Goal: Task Accomplishment & Management: Use online tool/utility

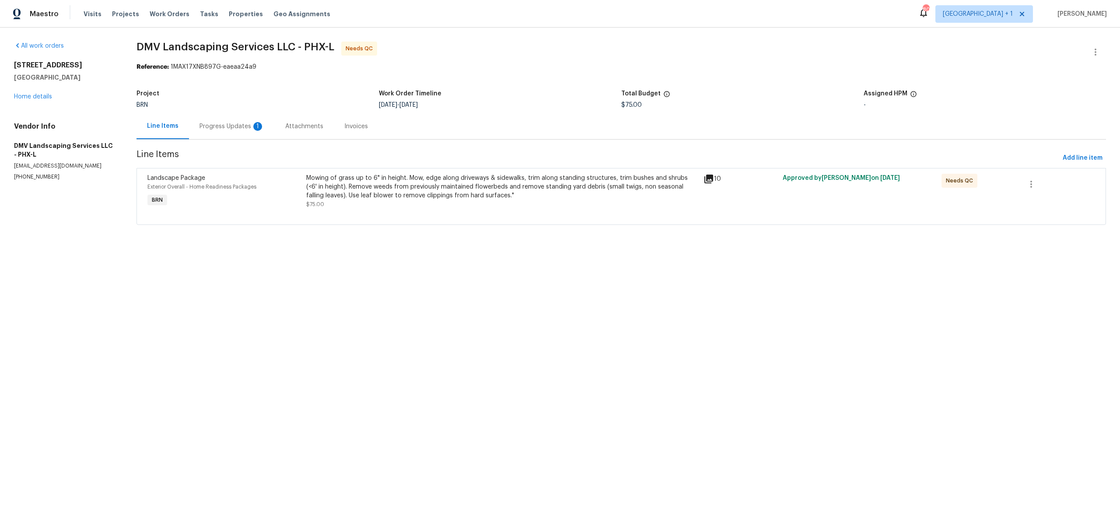
click at [228, 130] on div "Progress Updates 1" at bounding box center [232, 126] width 65 height 9
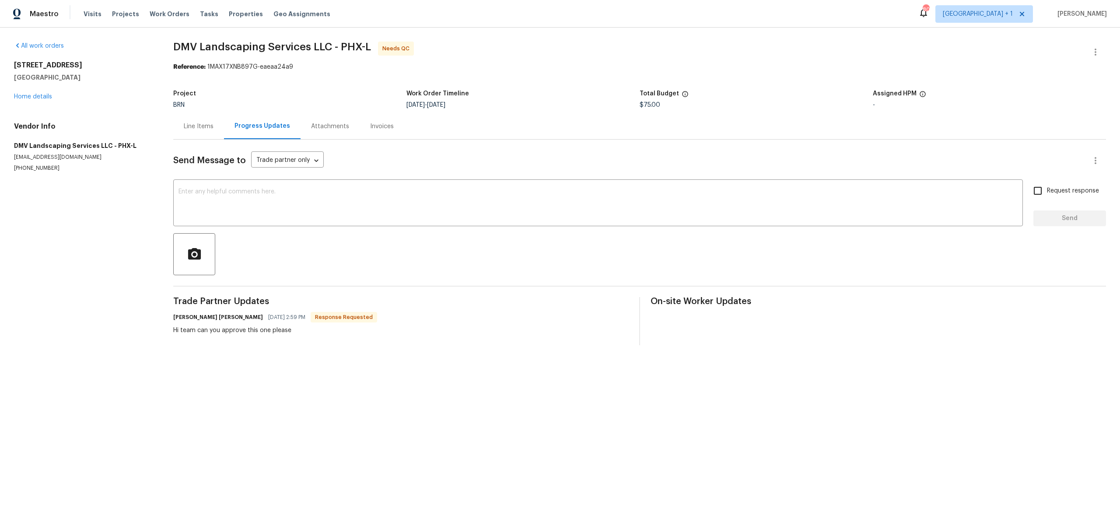
click at [213, 130] on div "Line Items" at bounding box center [198, 126] width 51 height 26
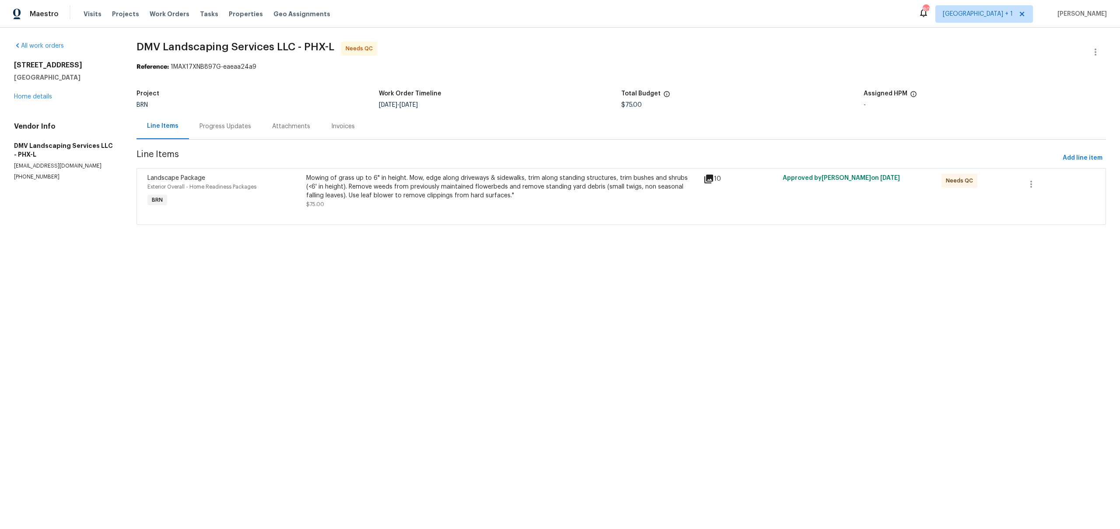
click at [337, 179] on div "Mowing of grass up to 6" in height. Mow, edge along driveways & sidewalks, trim…" at bounding box center [502, 187] width 392 height 26
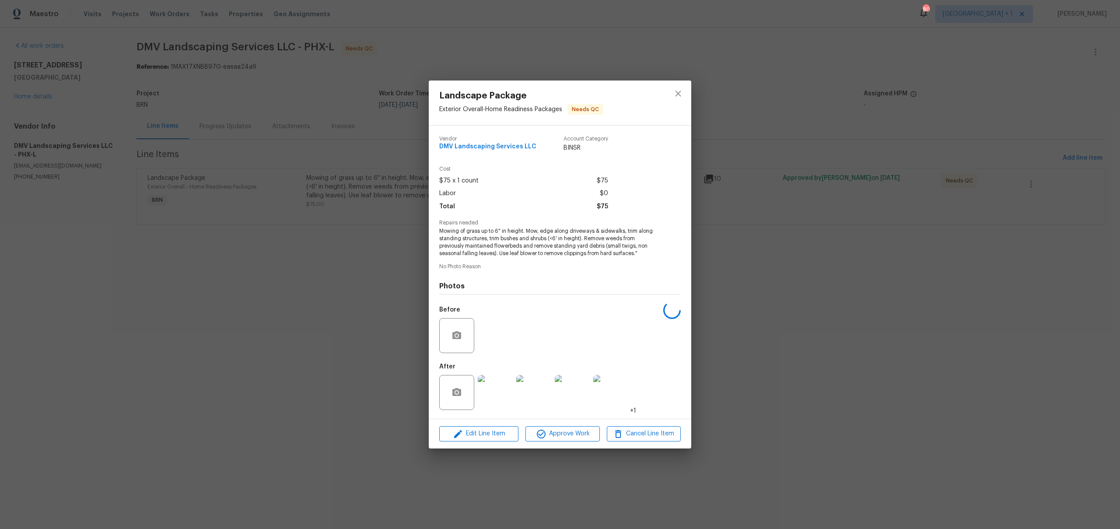
click at [214, 231] on div "Landscape Package Exterior Overall - Home Readiness Packages Needs QC Vendor DM…" at bounding box center [560, 264] width 1120 height 529
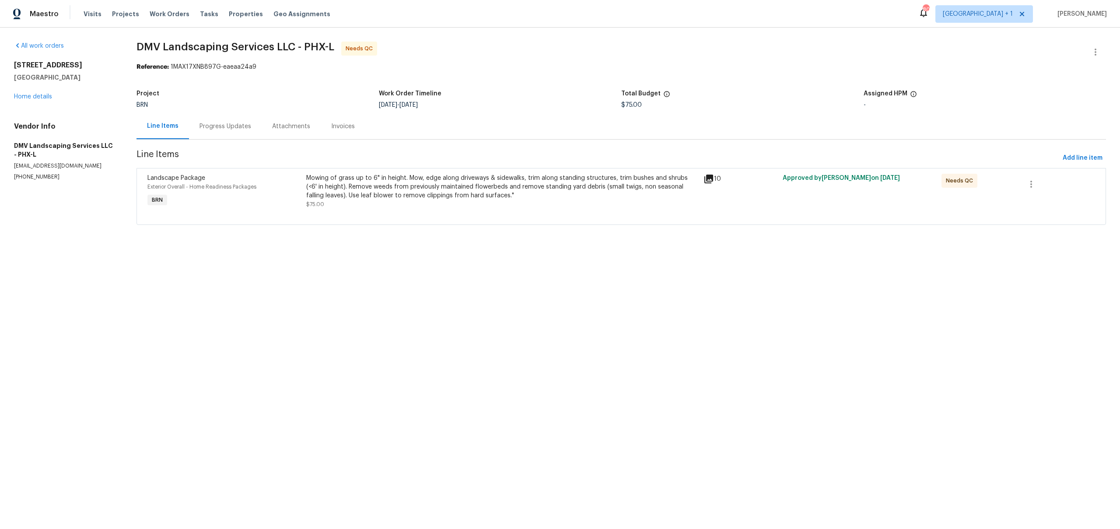
click at [370, 196] on div "Mowing of grass up to 6" in height. Mow, edge along driveways & sidewalks, trim…" at bounding box center [502, 187] width 392 height 26
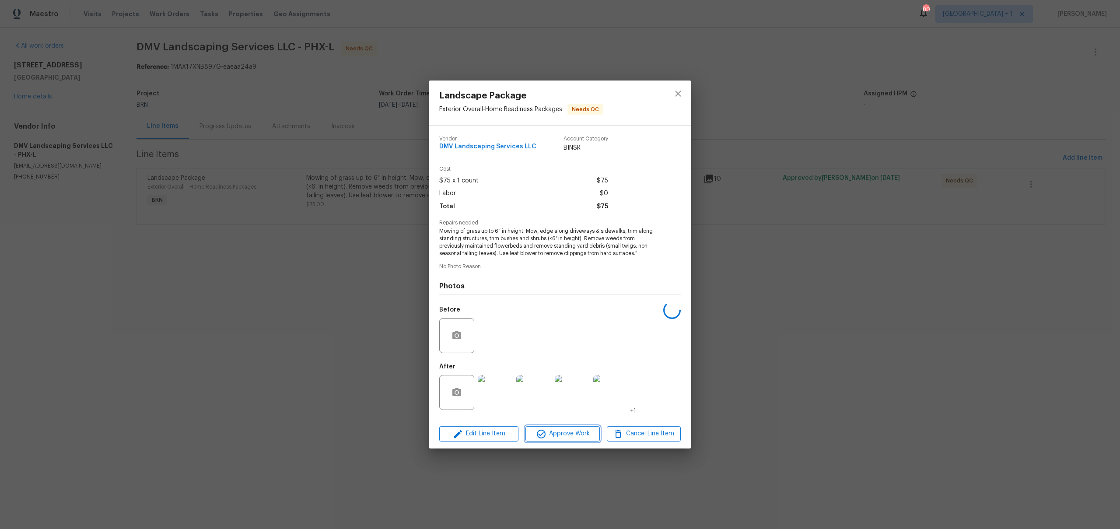
click at [571, 437] on span "Approve Work" at bounding box center [562, 433] width 69 height 11
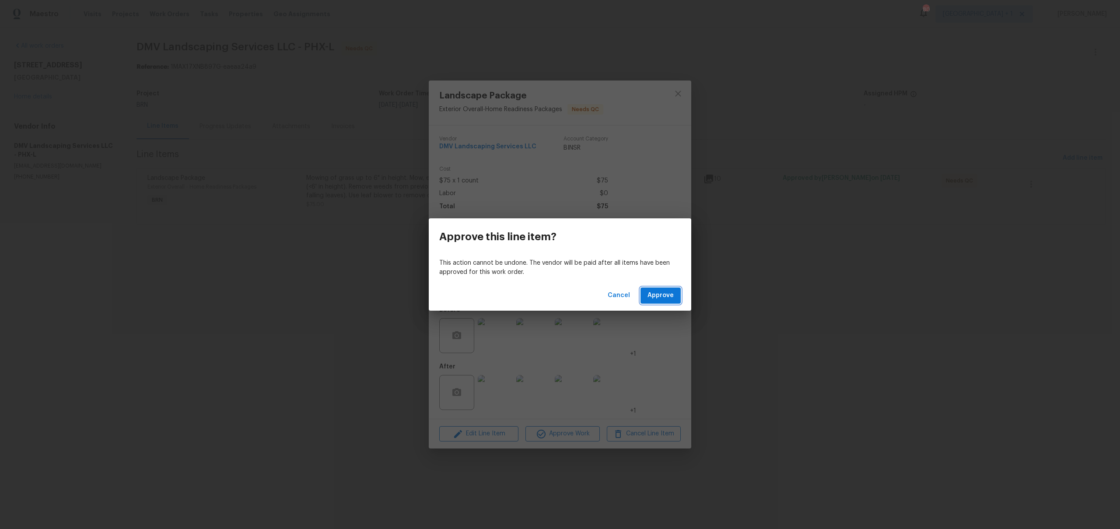
click at [665, 302] on button "Approve" at bounding box center [661, 295] width 40 height 16
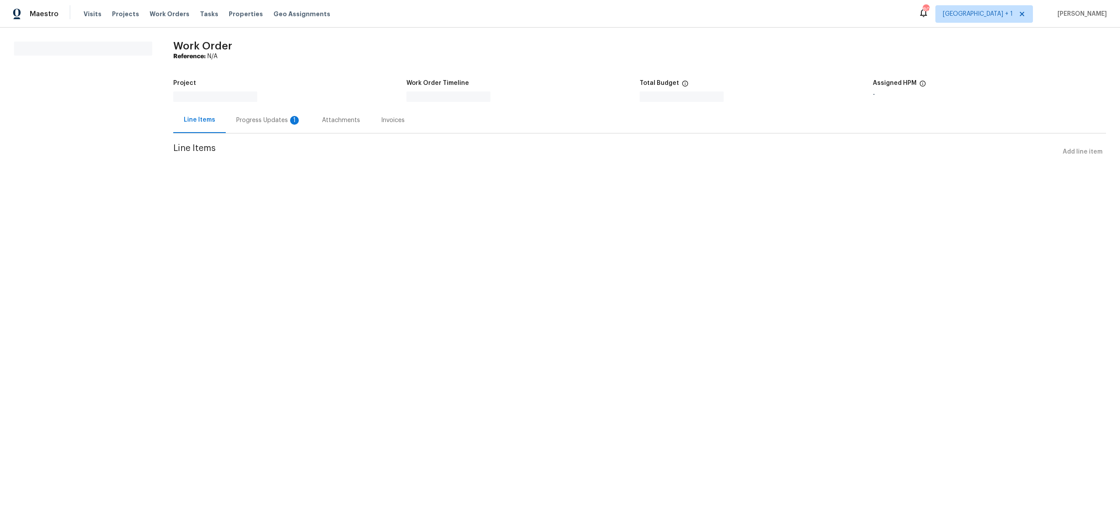
click at [277, 126] on div "Progress Updates 1" at bounding box center [269, 120] width 86 height 26
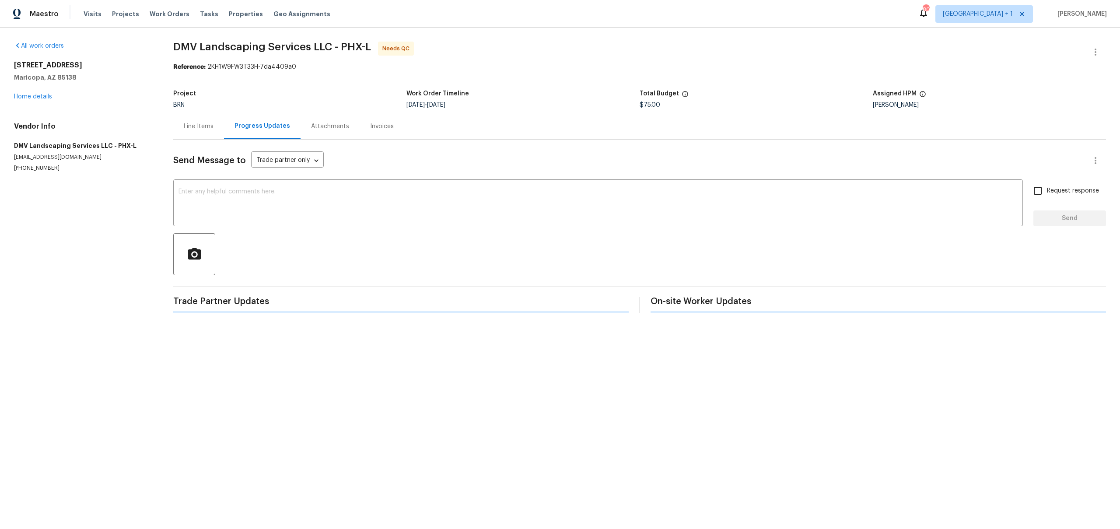
click at [198, 126] on div "Line Items" at bounding box center [199, 126] width 30 height 9
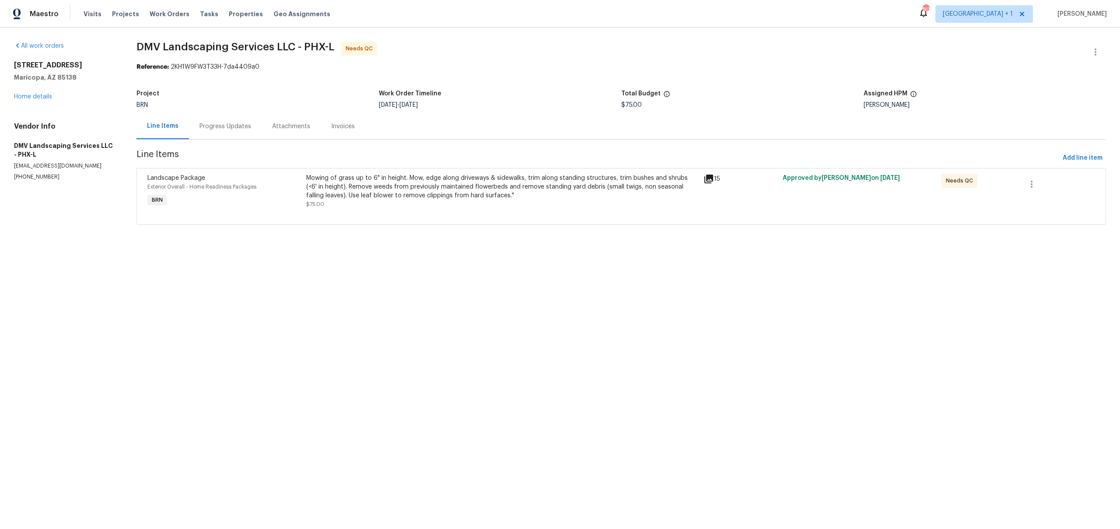
click at [359, 188] on div "Mowing of grass up to 6" in height. Mow, edge along driveways & sidewalks, trim…" at bounding box center [502, 187] width 392 height 26
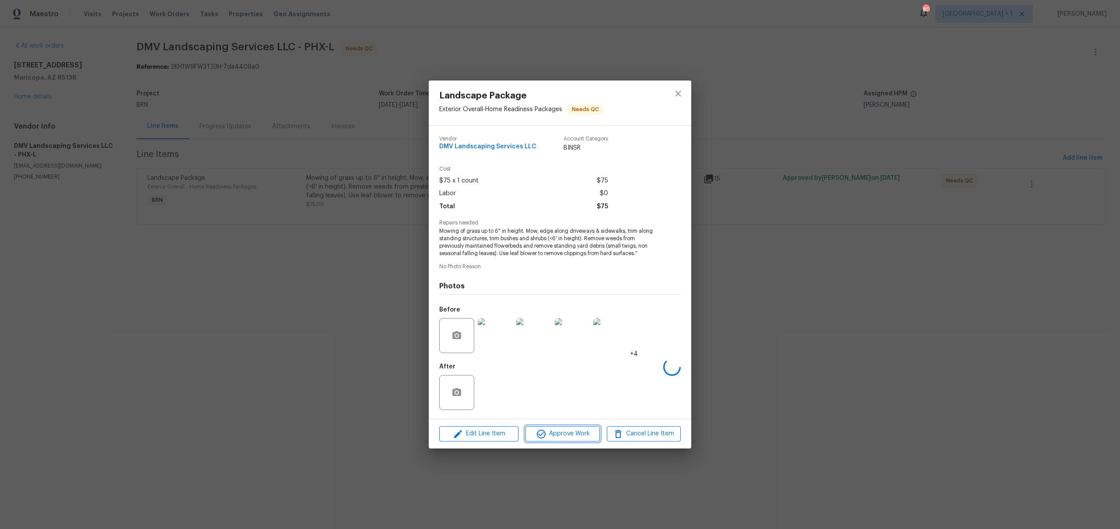
click at [552, 434] on span "Approve Work" at bounding box center [562, 433] width 69 height 11
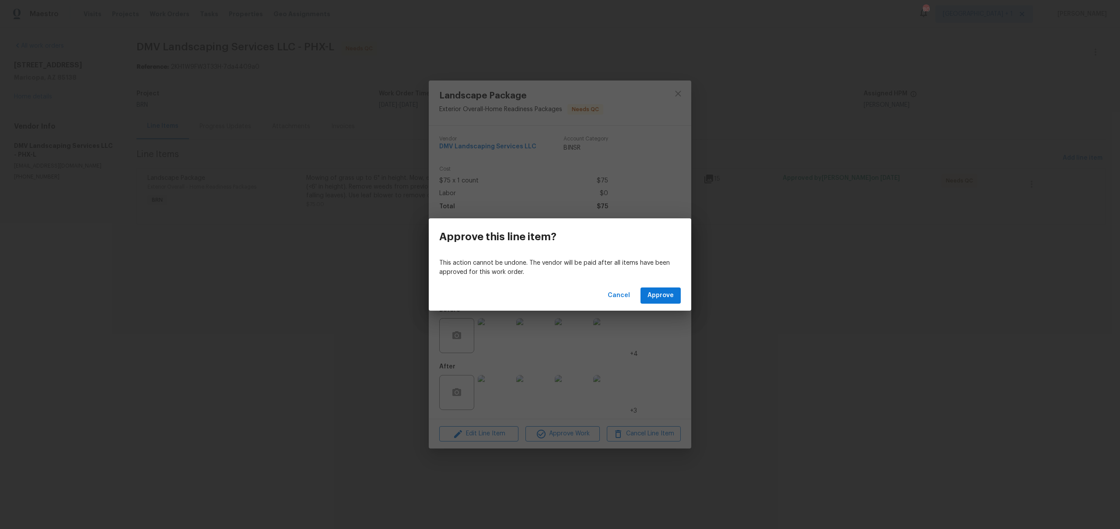
click at [654, 304] on div "Cancel Approve" at bounding box center [560, 295] width 263 height 30
click at [645, 291] on button "Approve" at bounding box center [661, 295] width 40 height 16
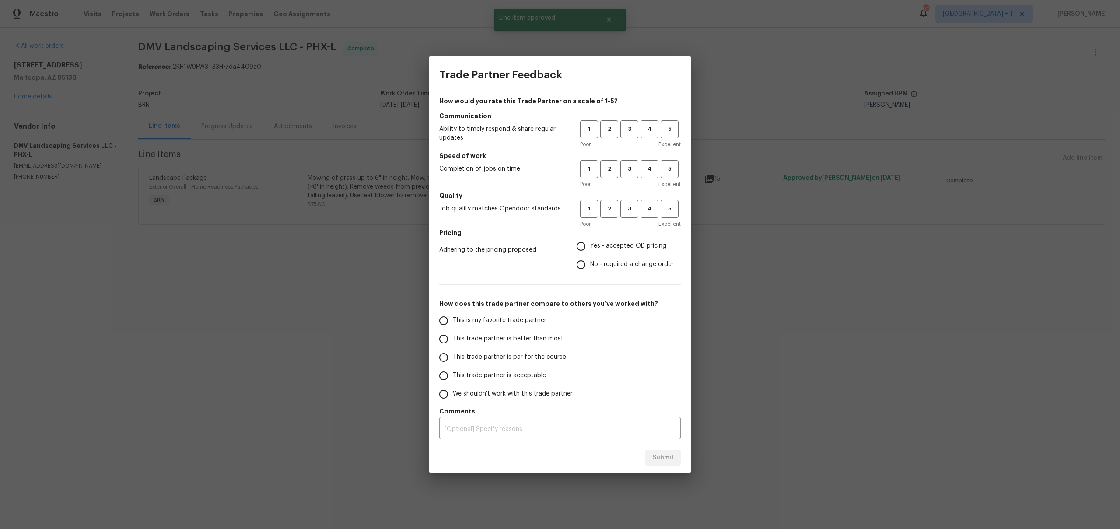
click at [129, 105] on div "Trade Partner Feedback How would you rate this Trade Partner on a scale of 1-5?…" at bounding box center [560, 264] width 1120 height 529
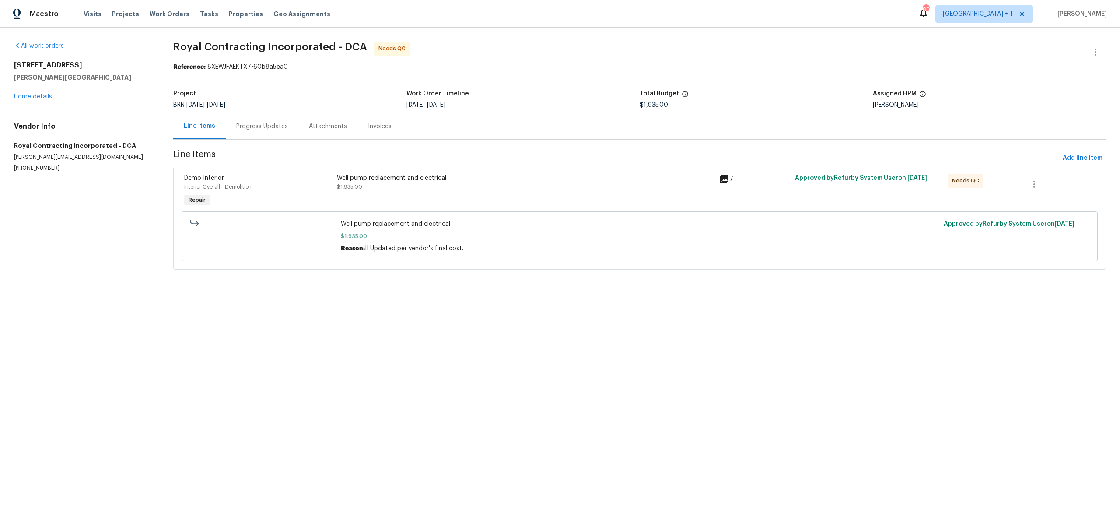
click at [259, 153] on span "Line Items" at bounding box center [616, 158] width 886 height 16
click at [259, 135] on div "Progress Updates" at bounding box center [262, 126] width 73 height 26
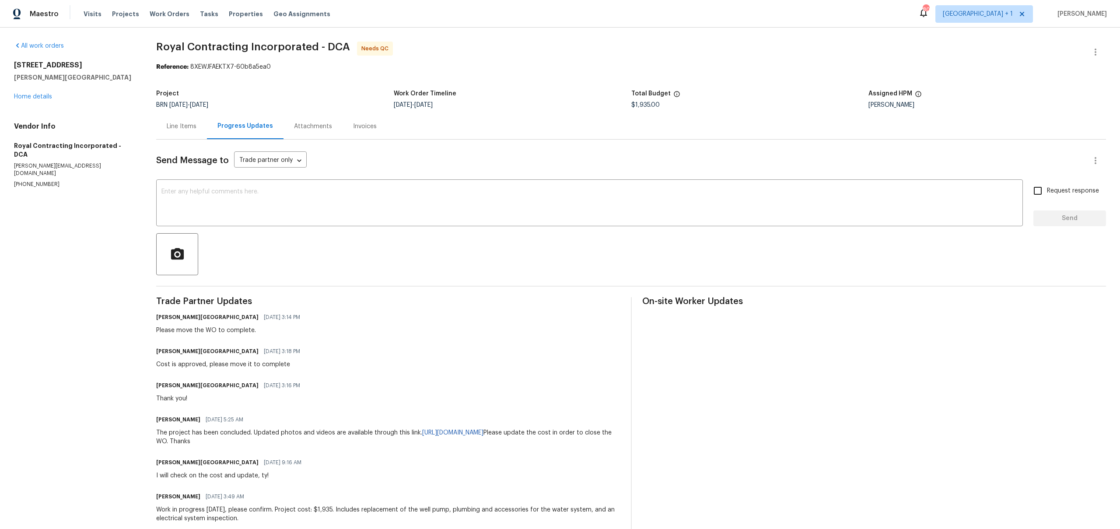
click at [204, 130] on div "Line Items" at bounding box center [181, 126] width 51 height 26
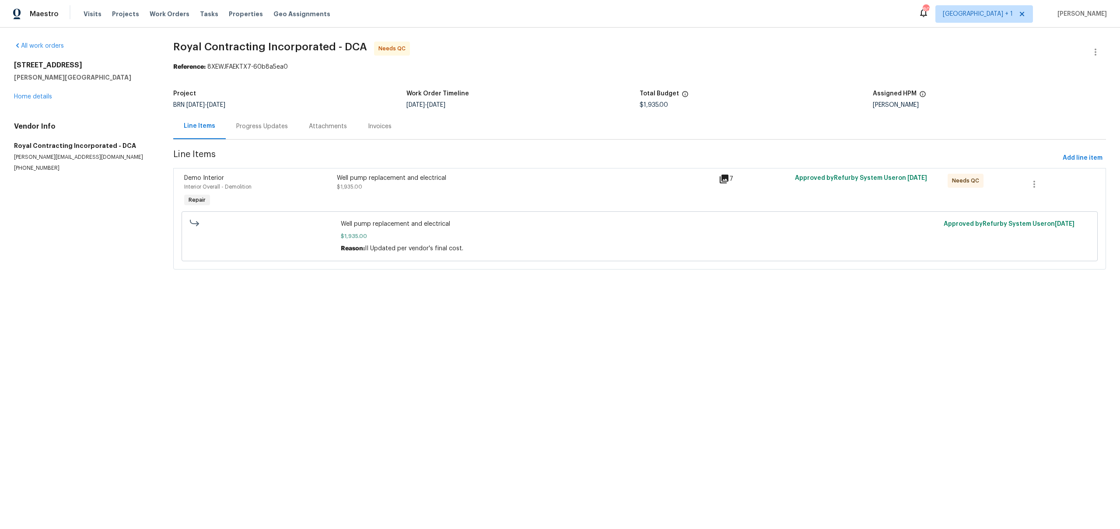
click at [380, 189] on div "Well pump replacement and electrical $1,935.00" at bounding box center [525, 183] width 377 height 18
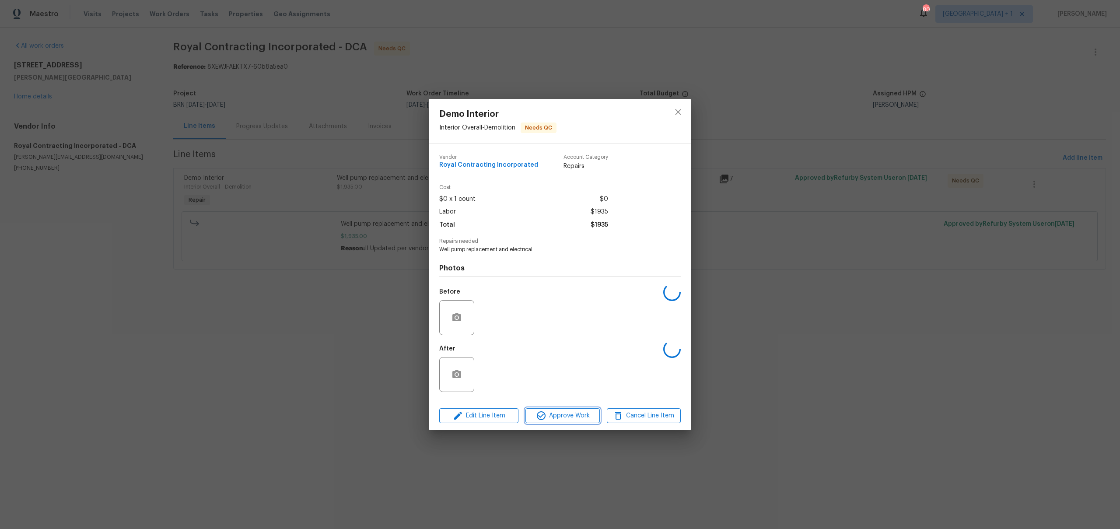
click at [555, 411] on span "Approve Work" at bounding box center [562, 415] width 69 height 11
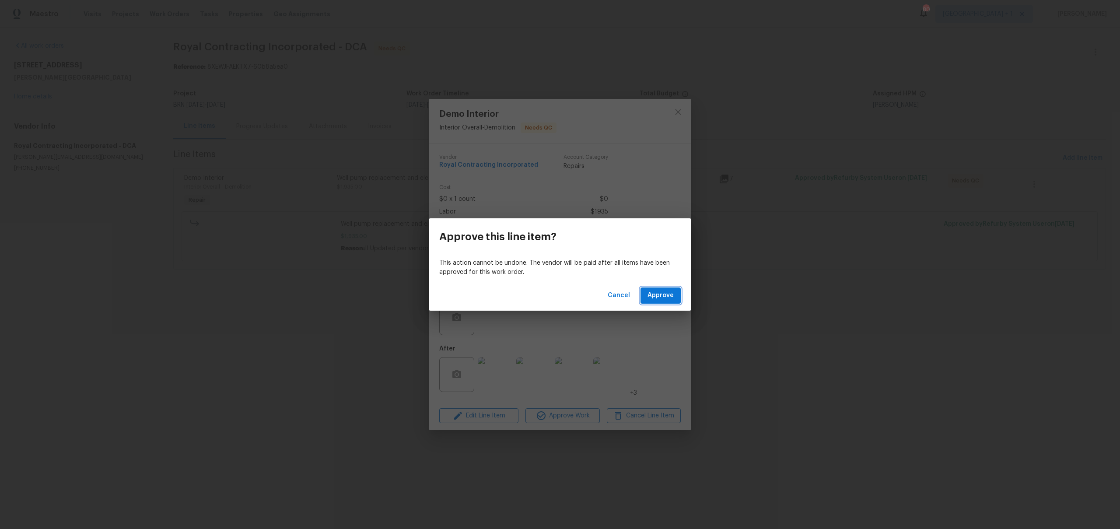
click at [663, 294] on span "Approve" at bounding box center [661, 295] width 26 height 11
